Goal: Information Seeking & Learning: Learn about a topic

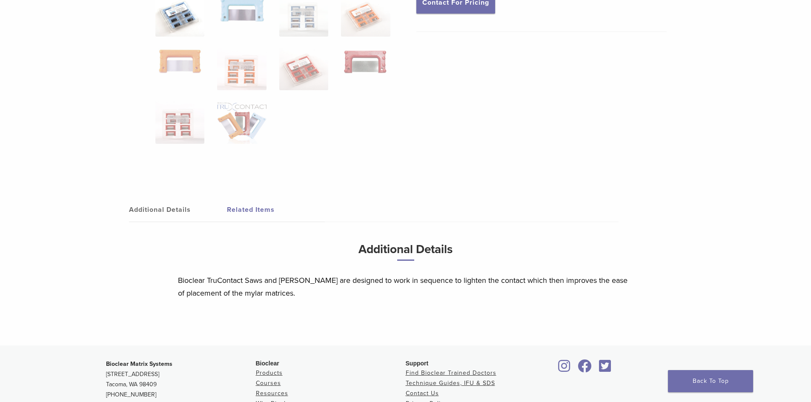
scroll to position [255, 0]
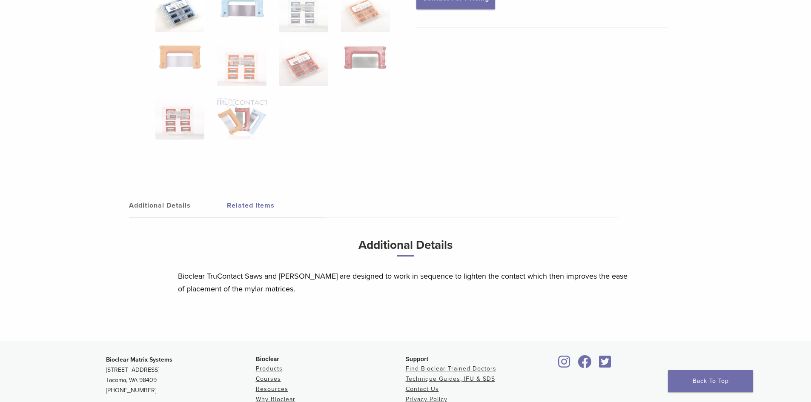
click at [252, 206] on link "Related Items" at bounding box center [276, 206] width 98 height 24
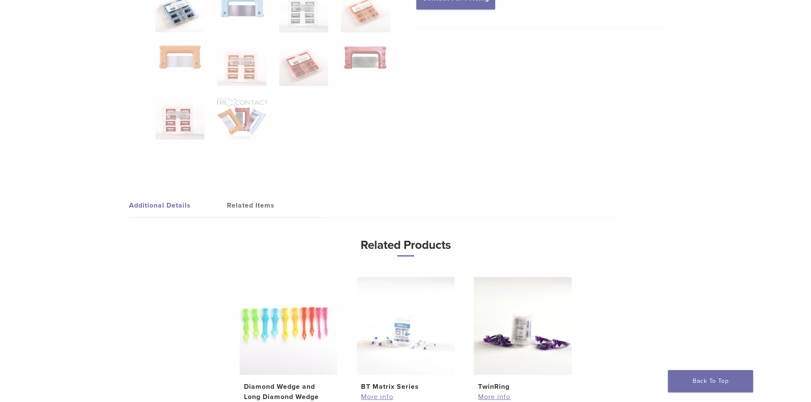
click at [162, 205] on link "Additional Details" at bounding box center [178, 206] width 98 height 24
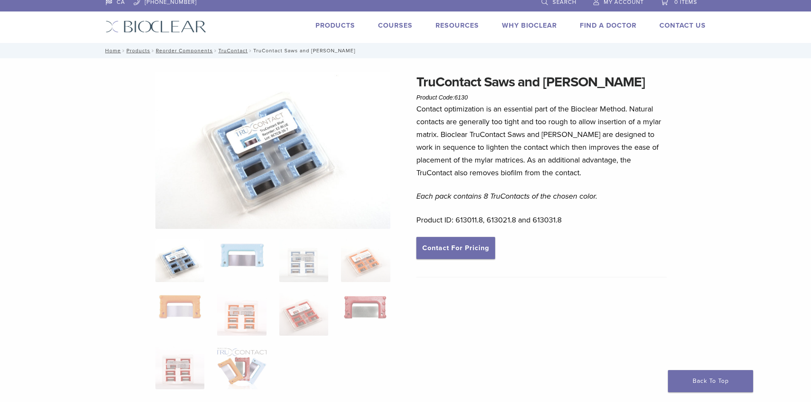
scroll to position [0, 0]
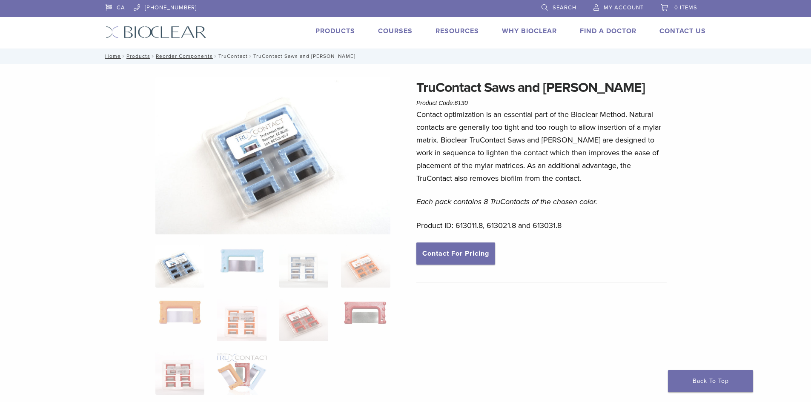
click at [224, 58] on link "TruContact" at bounding box center [232, 56] width 29 height 6
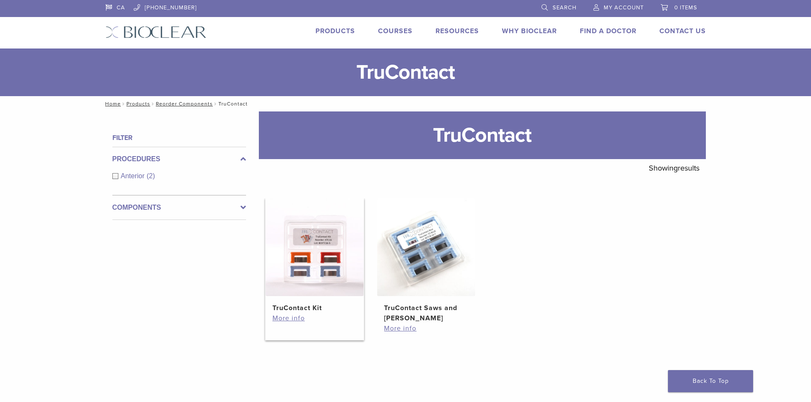
click at [309, 245] on img at bounding box center [315, 247] width 98 height 98
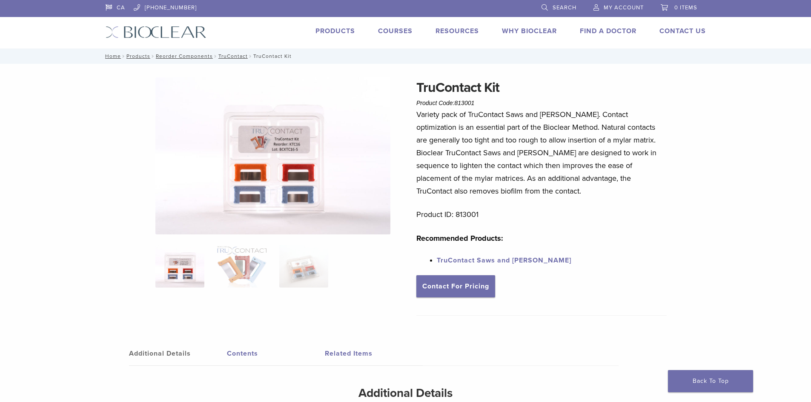
click at [465, 260] on link "TruContact Saws and [PERSON_NAME]" at bounding box center [504, 260] width 135 height 9
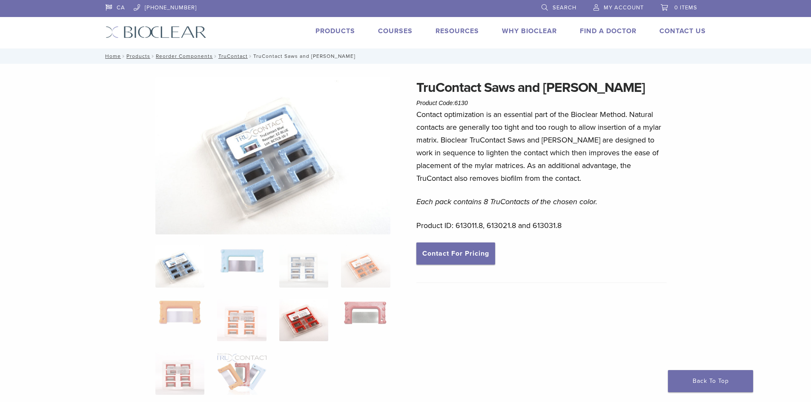
click at [296, 313] on img at bounding box center [303, 320] width 49 height 43
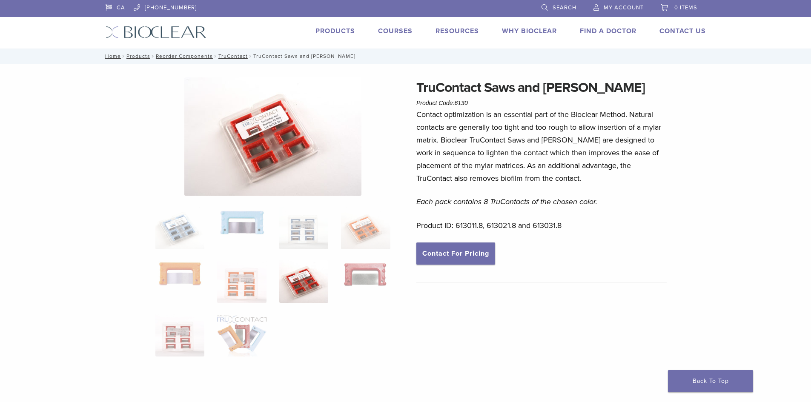
click at [269, 117] on img at bounding box center [272, 136] width 177 height 118
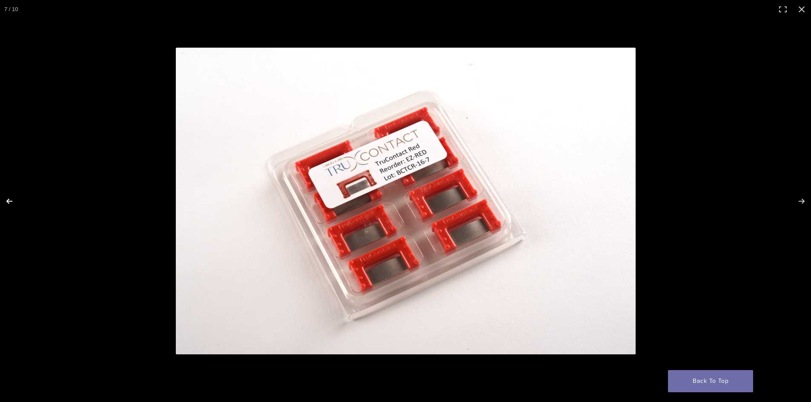
click at [6, 200] on button "Previous (arrow left)" at bounding box center [15, 201] width 30 height 43
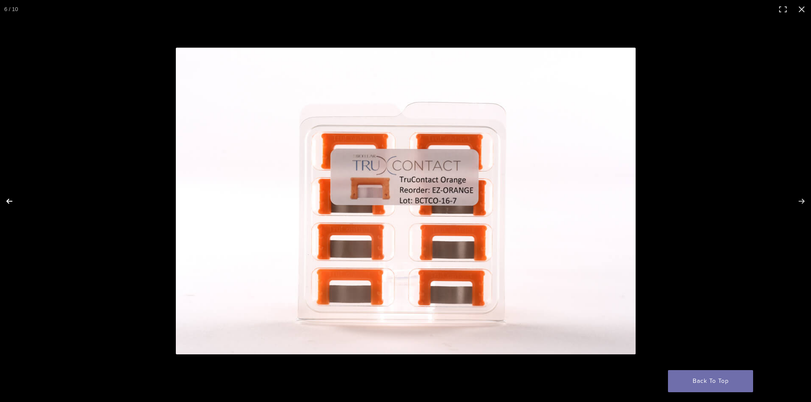
click at [6, 200] on button "Previous (arrow left)" at bounding box center [15, 201] width 30 height 43
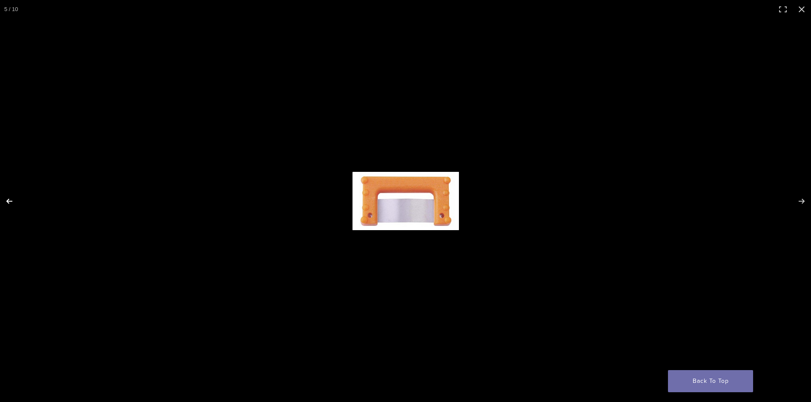
click at [6, 200] on button "Previous (arrow left)" at bounding box center [15, 201] width 30 height 43
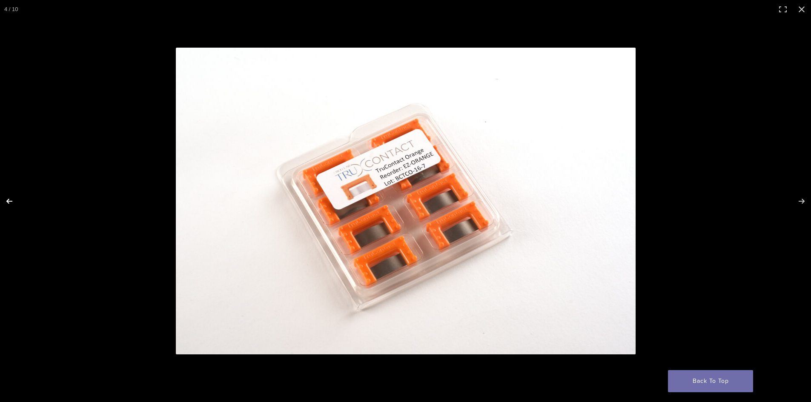
click at [6, 200] on button "Previous (arrow left)" at bounding box center [15, 201] width 30 height 43
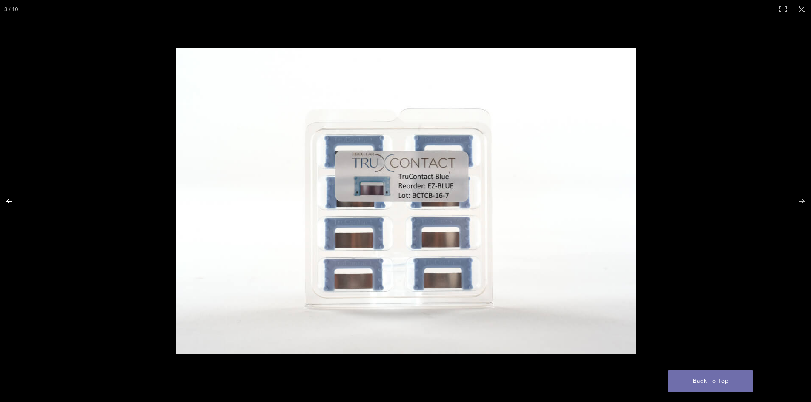
click at [6, 200] on button "Previous (arrow left)" at bounding box center [15, 201] width 30 height 43
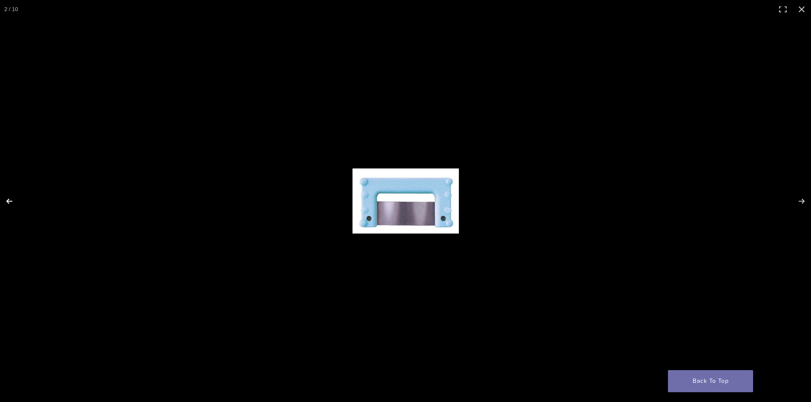
click at [6, 200] on button "Previous (arrow left)" at bounding box center [15, 201] width 30 height 43
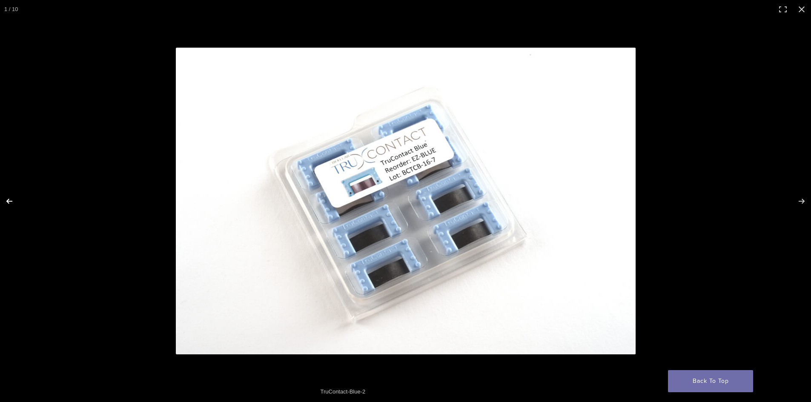
click at [6, 200] on button "Previous (arrow left)" at bounding box center [15, 201] width 30 height 43
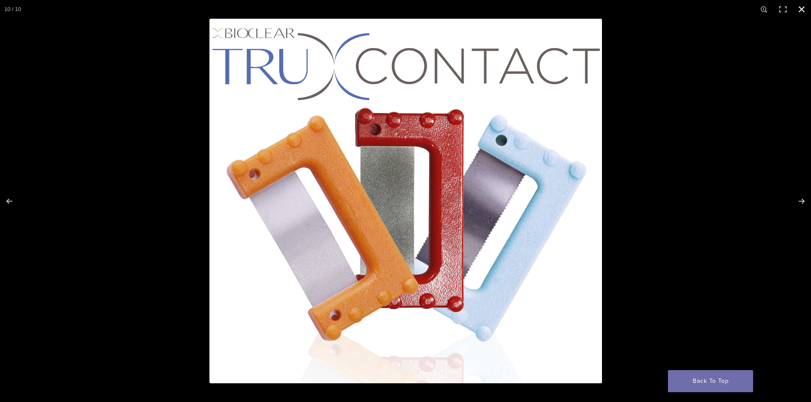
click at [801, 8] on button "Close (Esc)" at bounding box center [801, 9] width 19 height 19
